Goal: Register for event/course

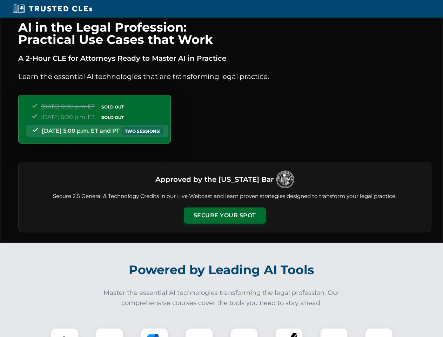
click at [224, 215] on button "Secure Your Spot" at bounding box center [225, 215] width 82 height 16
click at [65, 332] on img at bounding box center [64, 341] width 20 height 20
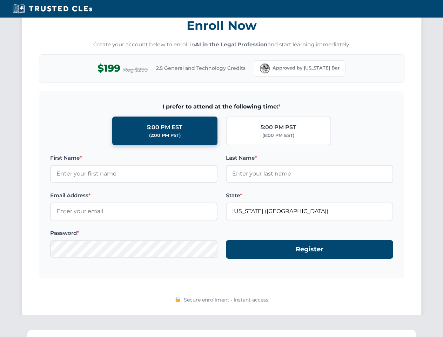
scroll to position [688, 0]
